Goal: Transaction & Acquisition: Purchase product/service

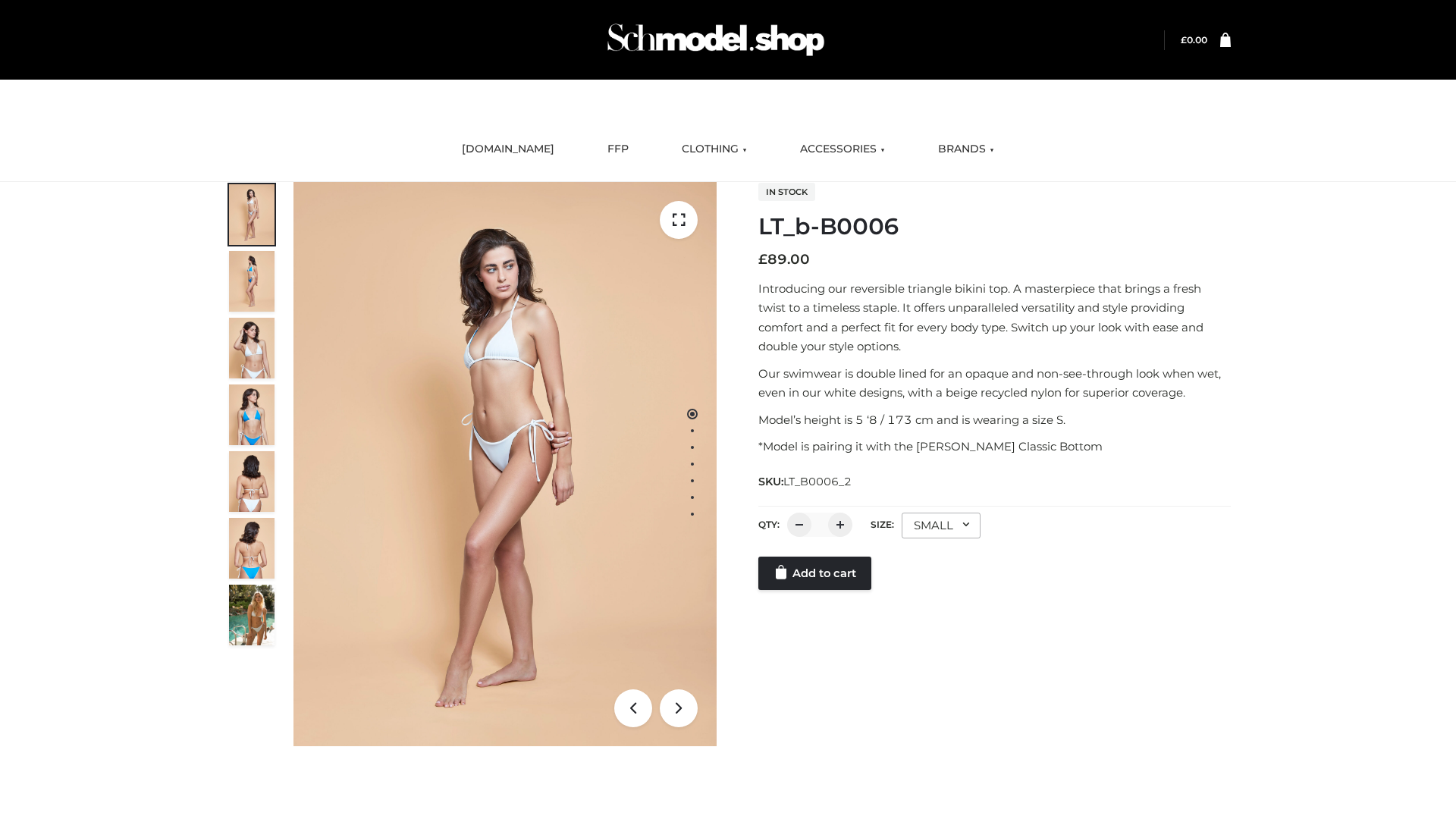
click at [816, 590] on link "Add to cart" at bounding box center [814, 574] width 113 height 34
